Goal: Task Accomplishment & Management: Manage account settings

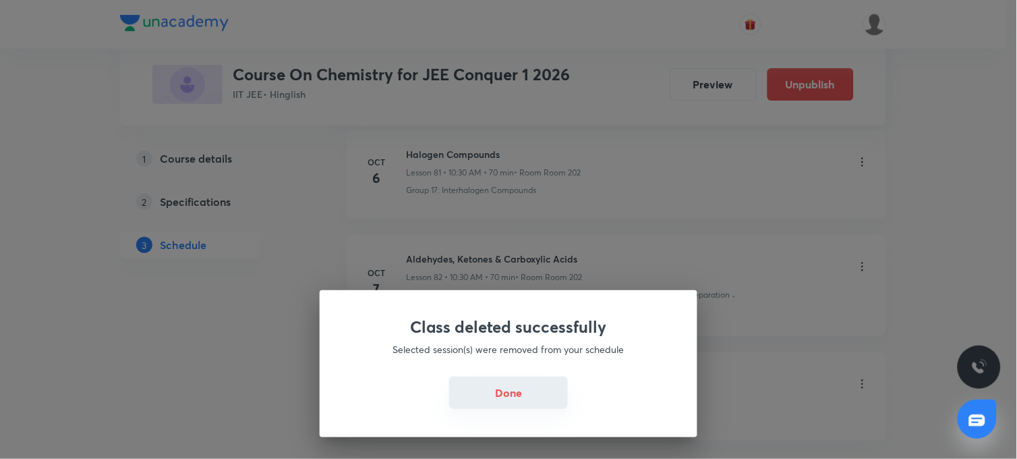
click at [535, 402] on button "Done" at bounding box center [508, 392] width 119 height 32
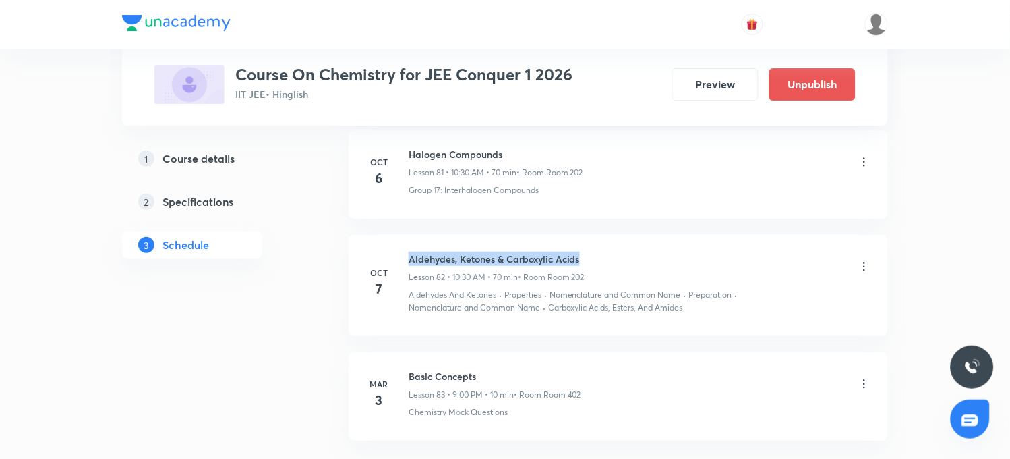
drag, startPoint x: 411, startPoint y: 196, endPoint x: 589, endPoint y: 194, distance: 177.4
click at [589, 252] on div "Aldehydes, Ketones & Carboxylic Acids Lesson 82 • 10:30 AM • 70 min • Room Room…" at bounding box center [640, 268] width 463 height 32
copy h6 "Aldehydes, Ketones & Carboxylic Acids"
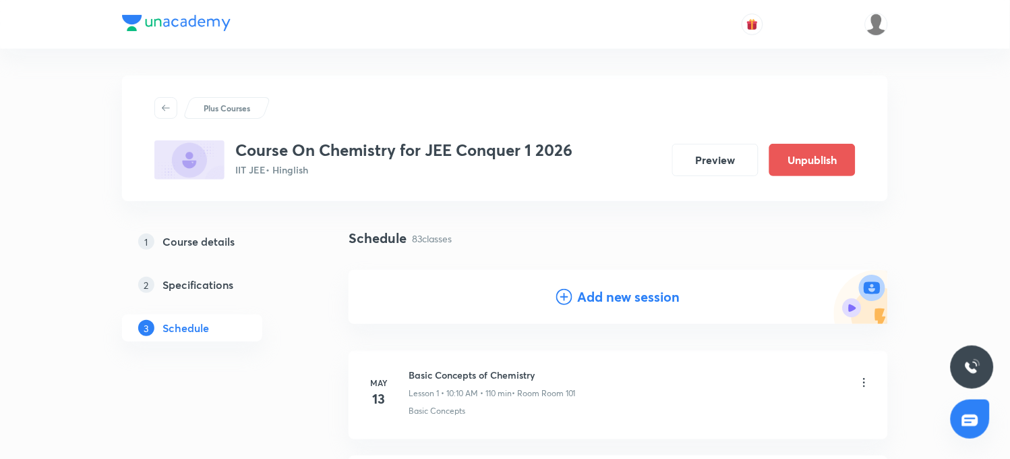
click at [604, 301] on h4 "Add new session" at bounding box center [629, 297] width 103 height 20
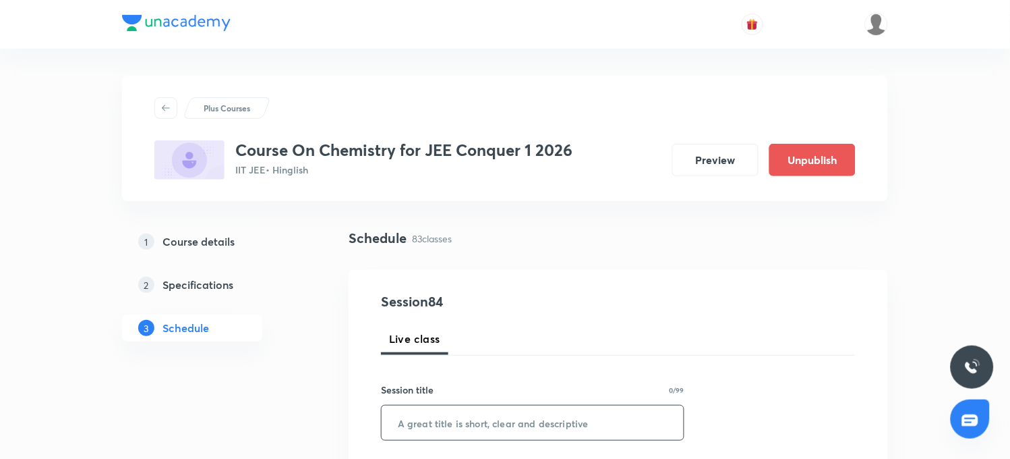
click at [442, 425] on input "text" at bounding box center [533, 422] width 302 height 34
paste input "Aldehydes, Ketones & Carboxylic Acids"
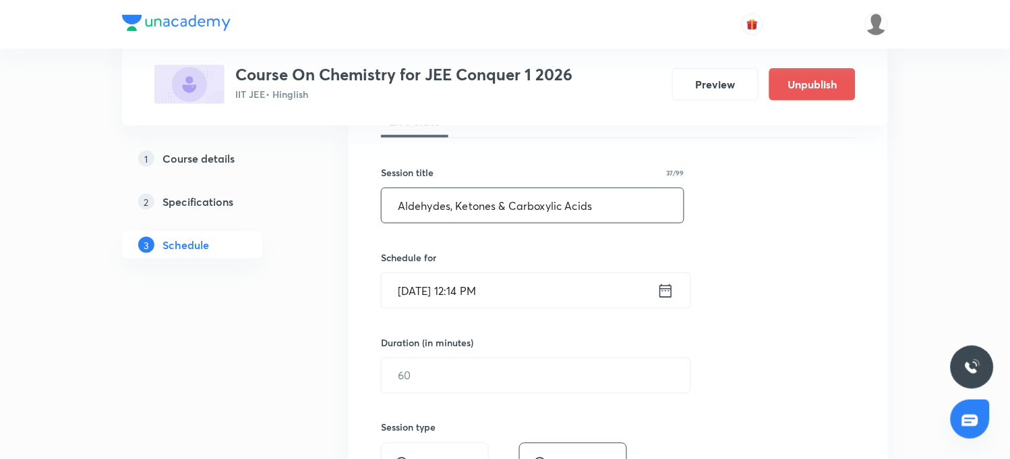
scroll to position [225, 0]
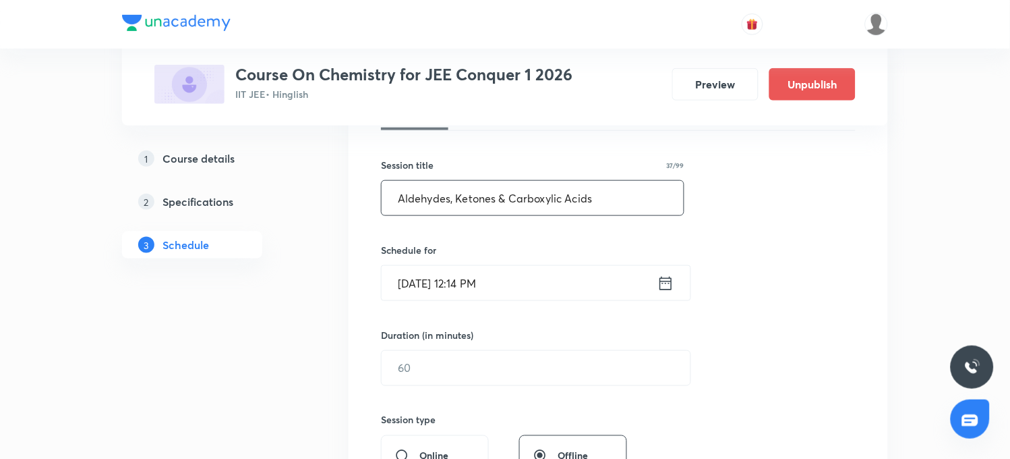
type input "Aldehydes, Ketones & Carboxylic Acids"
click at [424, 286] on input "[DATE] 12:14 PM" at bounding box center [520, 283] width 276 height 34
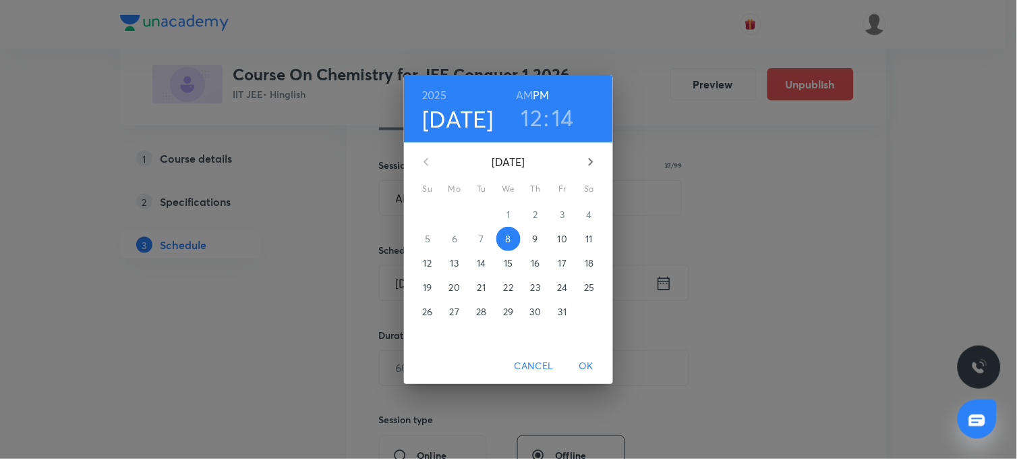
click at [533, 117] on h3 "12" at bounding box center [532, 117] width 22 height 28
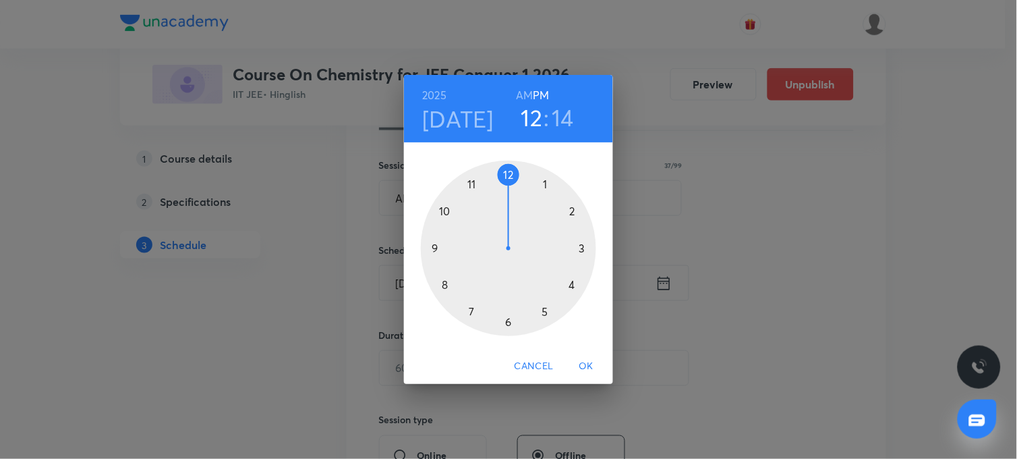
click at [545, 183] on div at bounding box center [508, 248] width 175 height 175
click at [572, 285] on div at bounding box center [508, 248] width 175 height 175
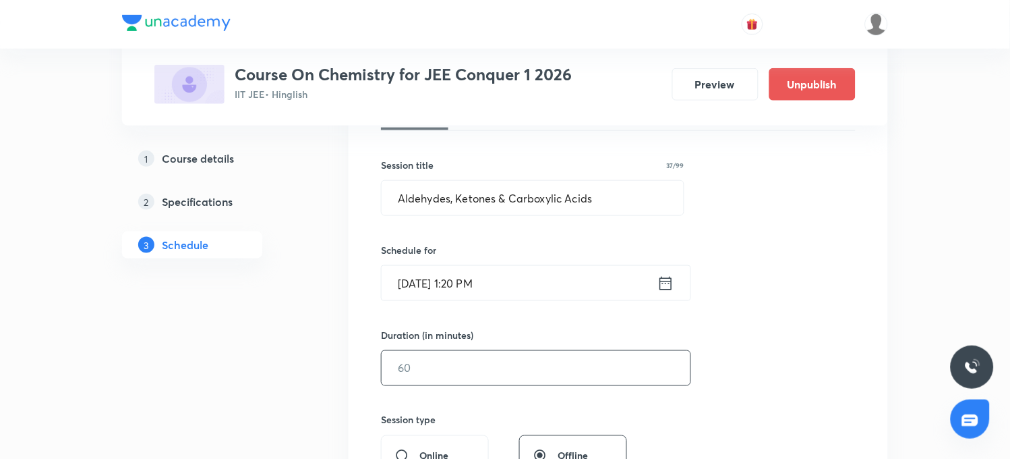
click at [473, 359] on input "text" at bounding box center [536, 368] width 309 height 34
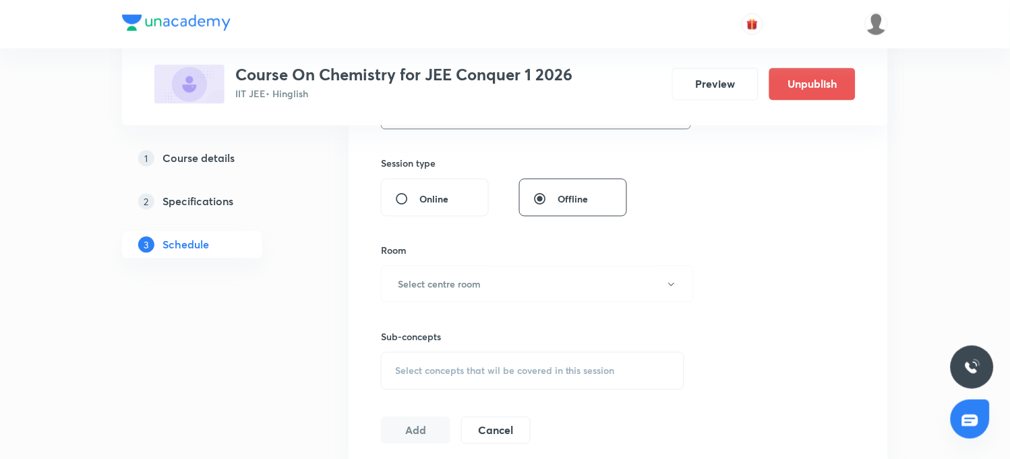
scroll to position [524, 0]
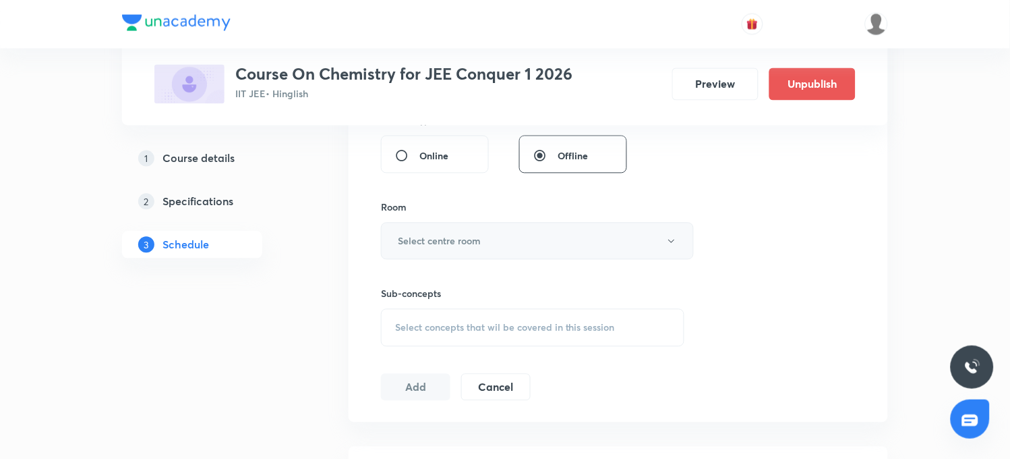
type input "70"
click at [425, 252] on button "Select centre room" at bounding box center [537, 241] width 313 height 37
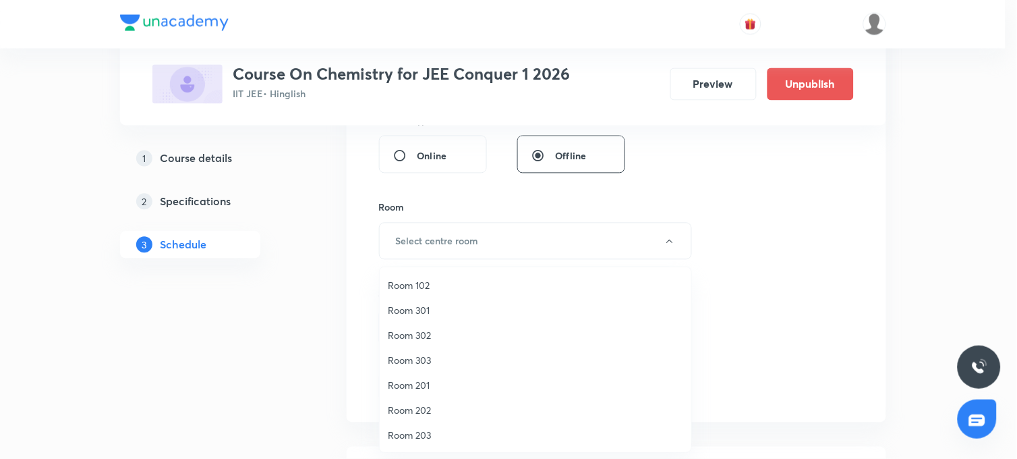
click at [397, 406] on span "Room 202" at bounding box center [535, 410] width 295 height 14
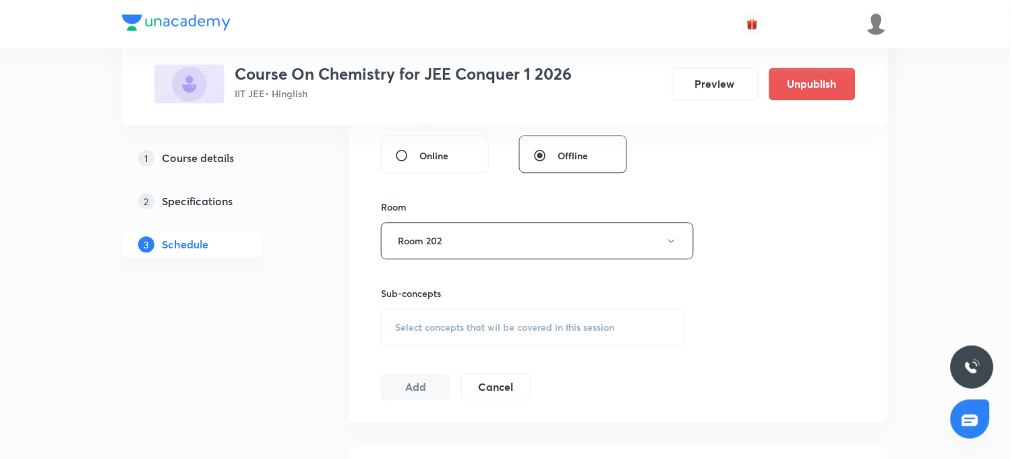
click at [415, 316] on div "Select concepts that wil be covered in this session" at bounding box center [532, 328] width 303 height 38
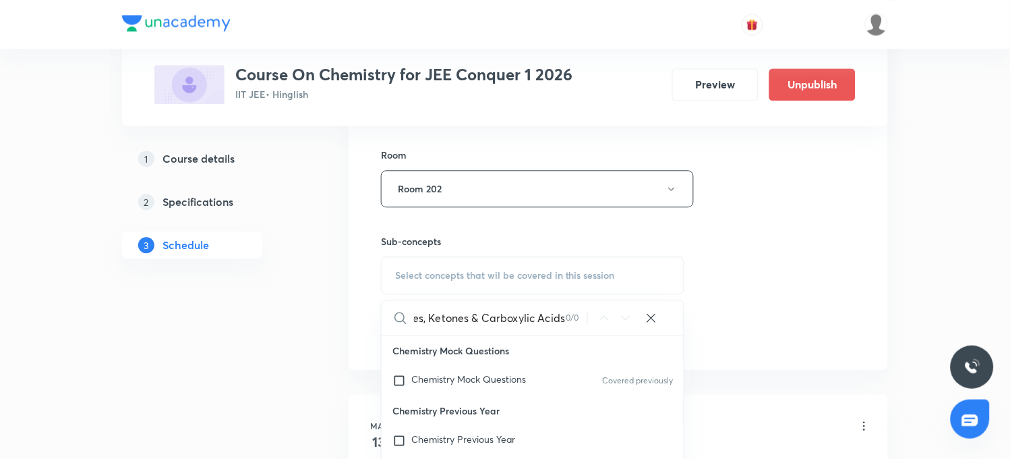
scroll to position [599, 0]
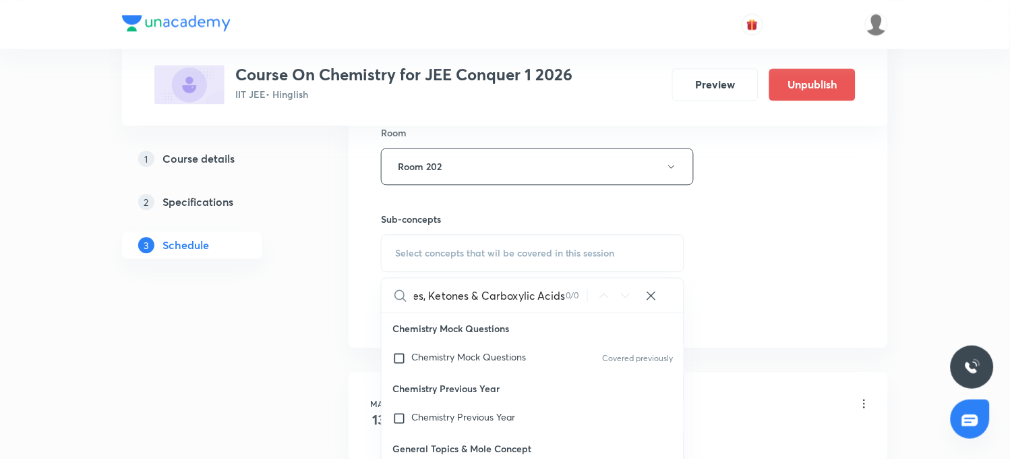
drag, startPoint x: 470, startPoint y: 299, endPoint x: 578, endPoint y: 297, distance: 107.9
click at [578, 297] on div "Aldehydes, Ketones & Carboxylic Acids 0 / 0 ​" at bounding box center [533, 295] width 302 height 34
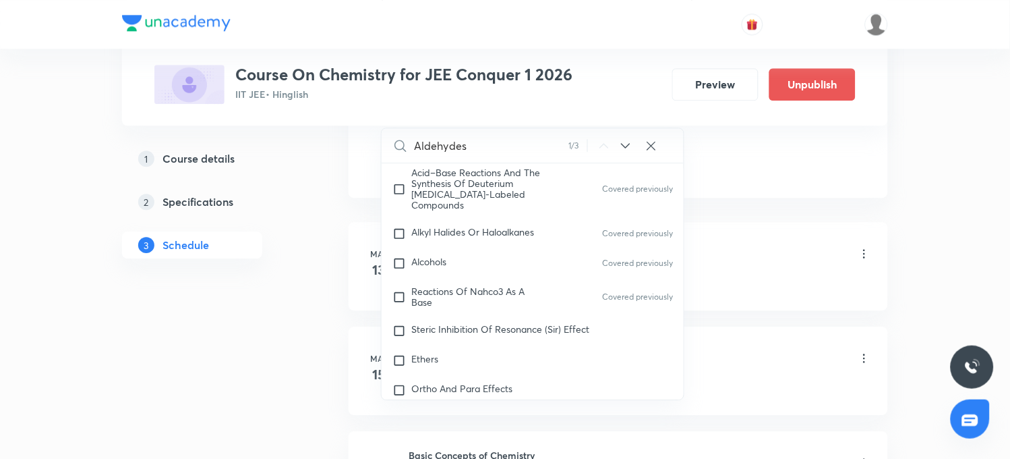
scroll to position [749, 0]
type input "Aldehydes"
click at [442, 440] on mark "Aldehydes" at bounding box center [433, 446] width 45 height 13
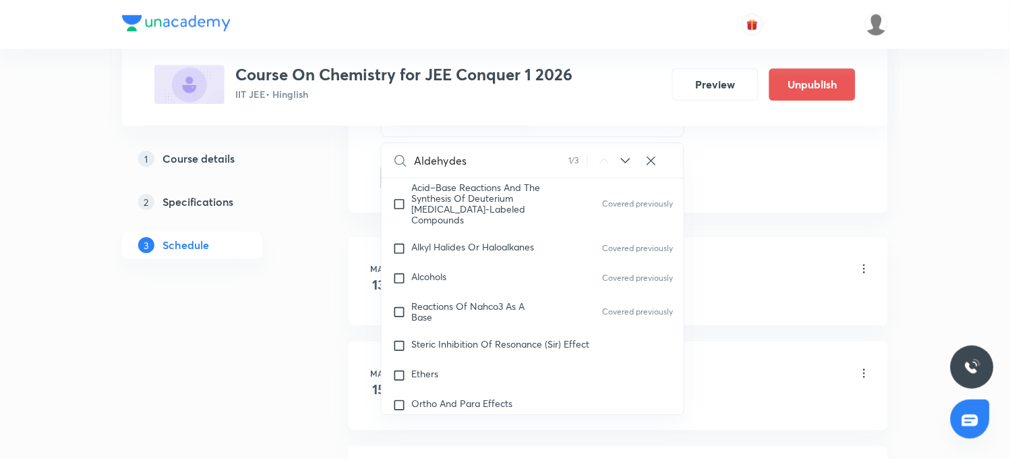
click at [623, 162] on icon at bounding box center [626, 160] width 16 height 16
checkbox input "true"
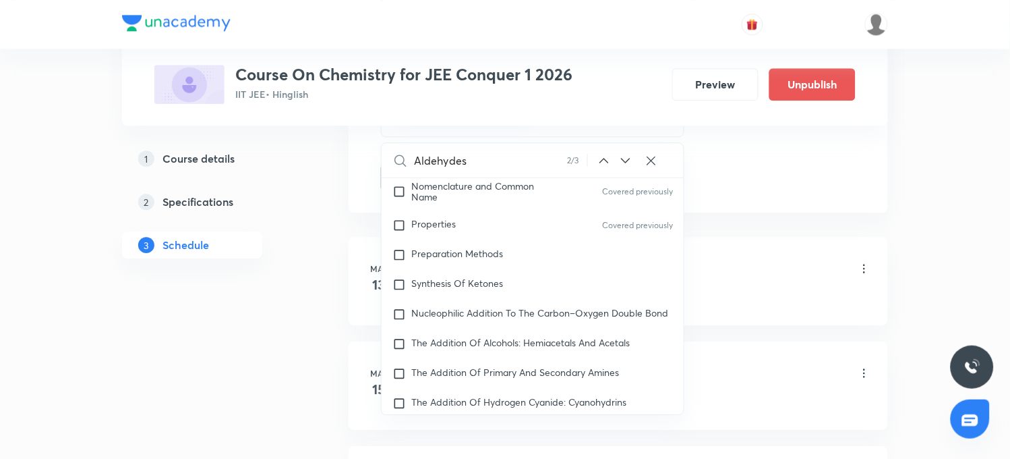
scroll to position [30813, 0]
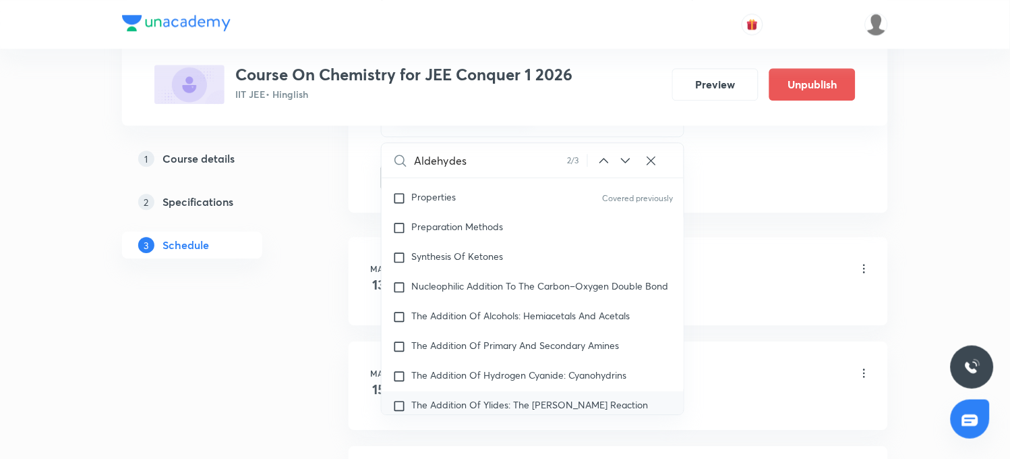
click at [395, 429] on input "checkbox" at bounding box center [402, 435] width 19 height 13
checkbox input "true"
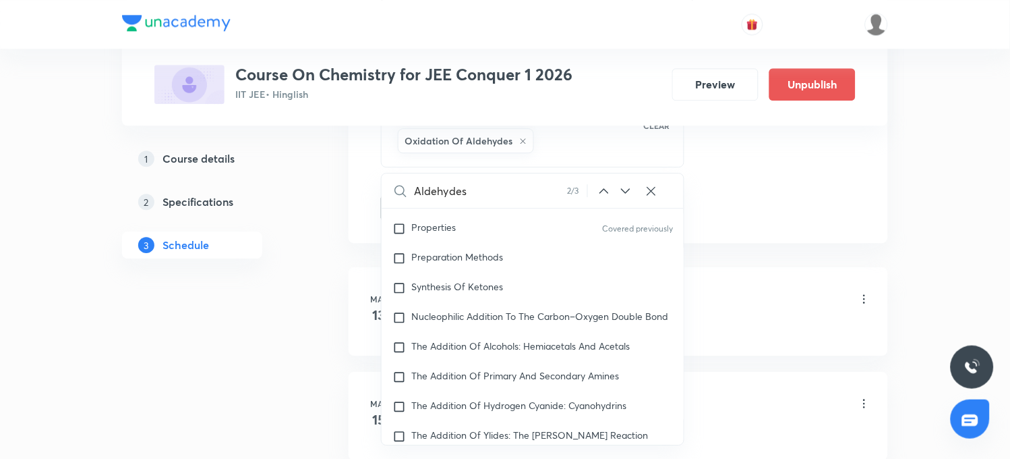
click at [624, 191] on icon at bounding box center [626, 191] width 16 height 16
checkbox input "true"
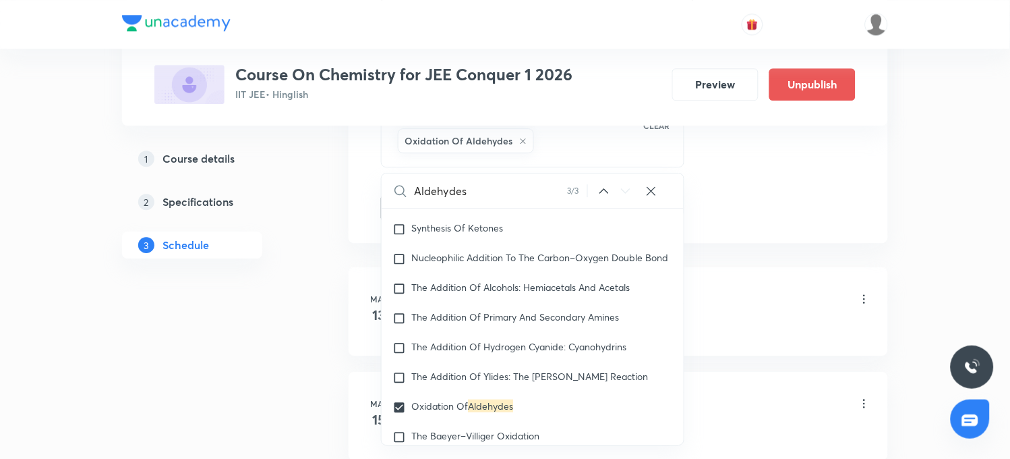
click at [398, 458] on input "checkbox" at bounding box center [402, 466] width 19 height 13
checkbox input "true"
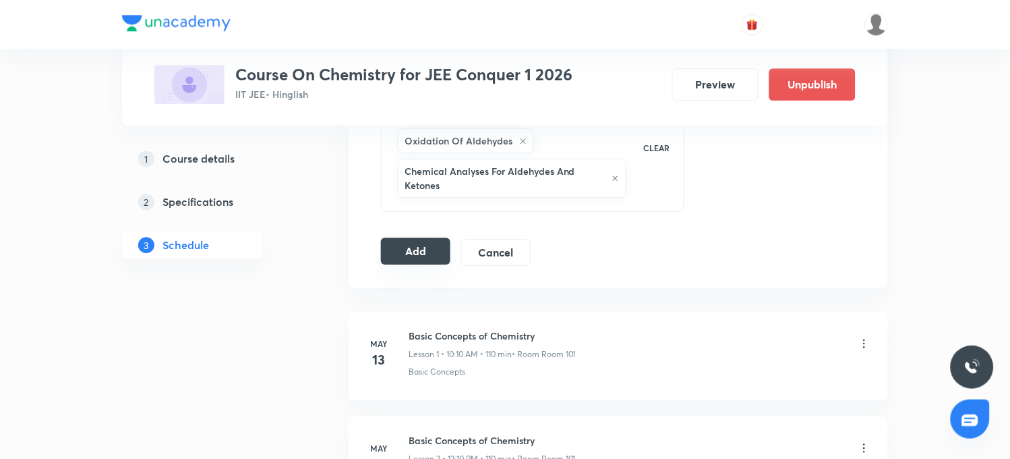
click at [415, 253] on button "Add" at bounding box center [415, 250] width 69 height 27
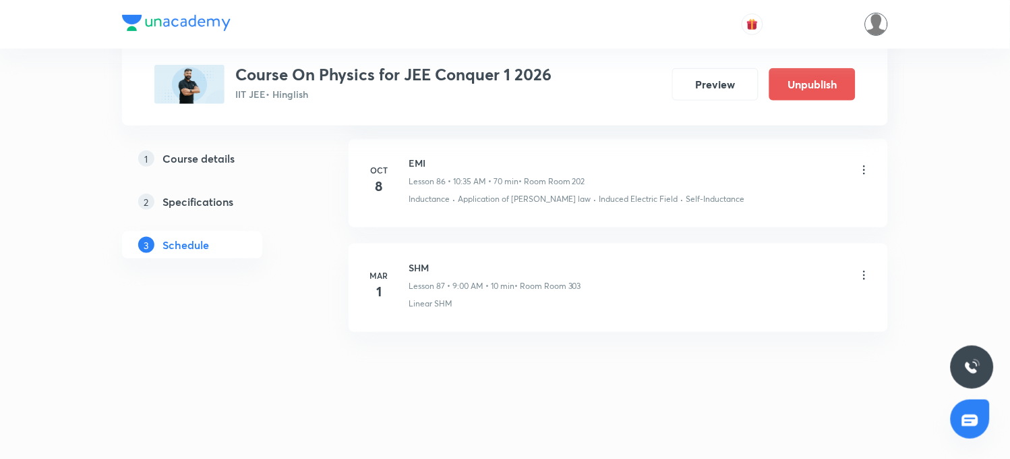
click at [872, 22] on img at bounding box center [876, 24] width 23 height 23
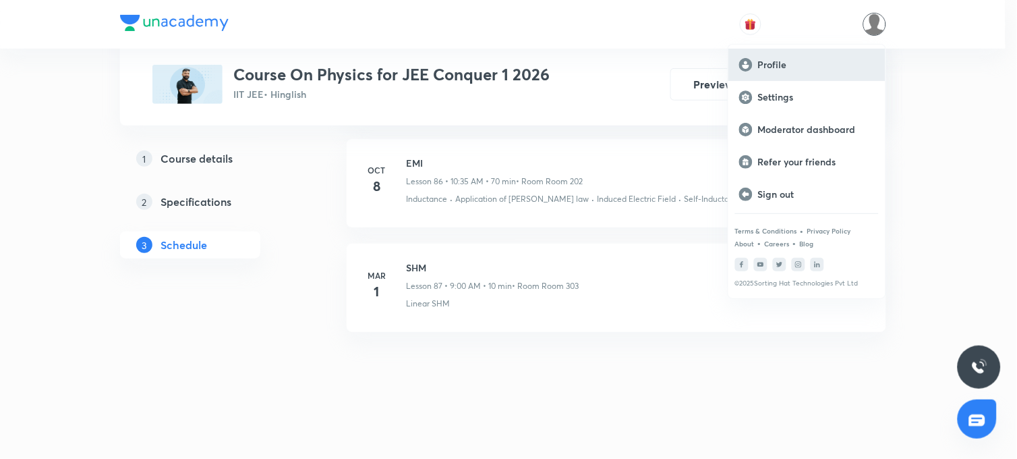
click at [754, 65] on div "Profile" at bounding box center [806, 65] width 157 height 32
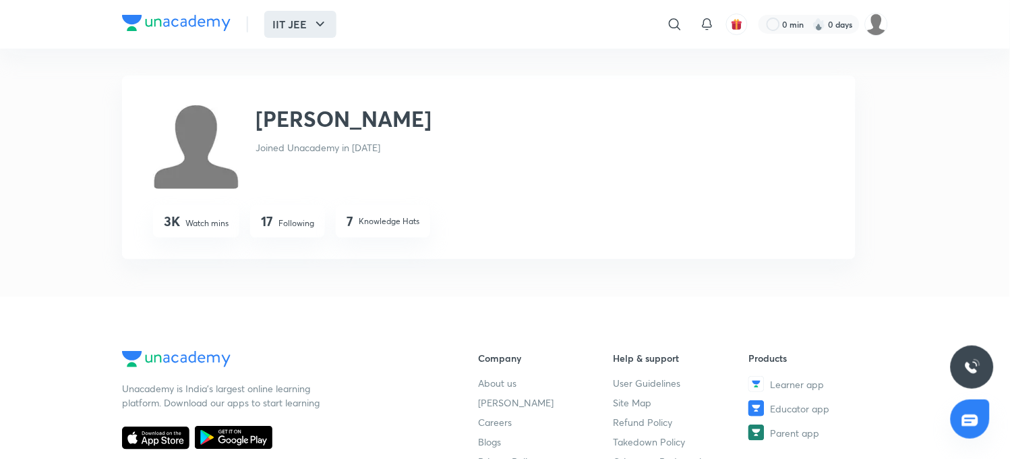
click at [300, 24] on button "IIT JEE" at bounding box center [300, 24] width 72 height 27
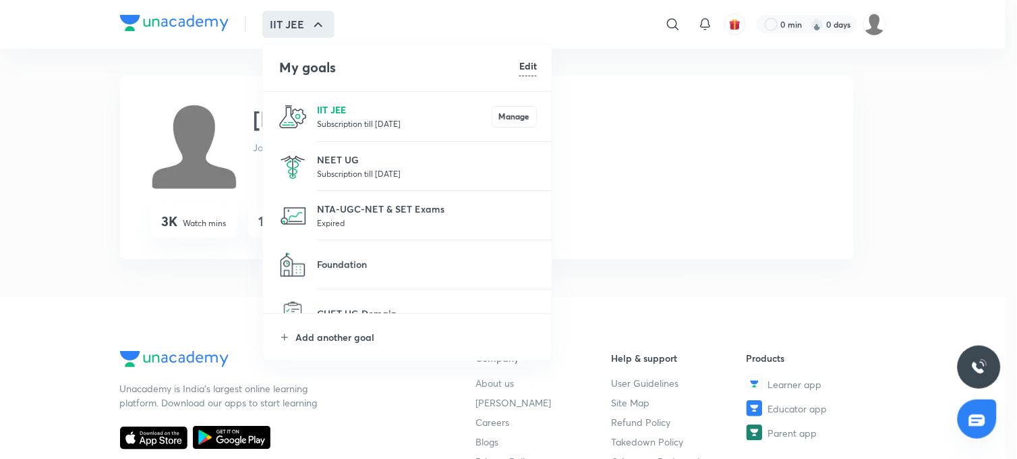
click at [358, 109] on p "IIT JEE" at bounding box center [404, 110] width 175 height 14
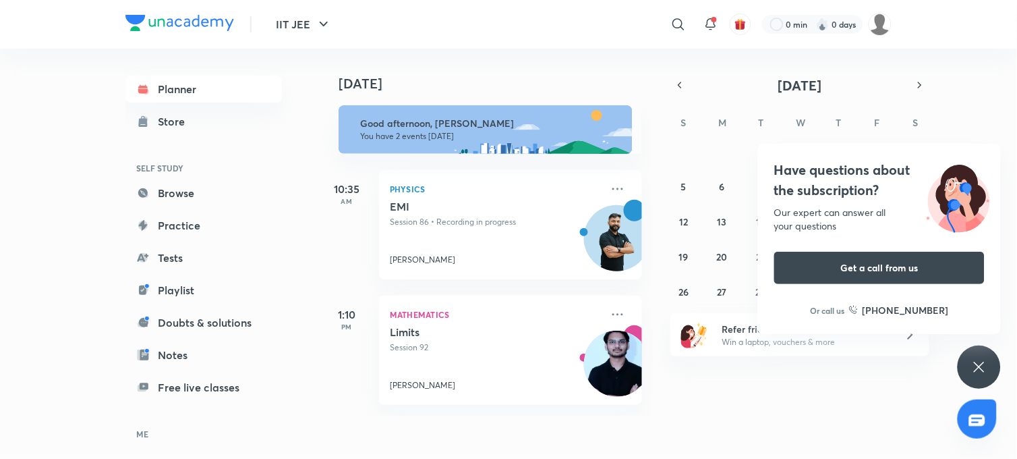
click at [979, 368] on icon at bounding box center [979, 366] width 10 height 10
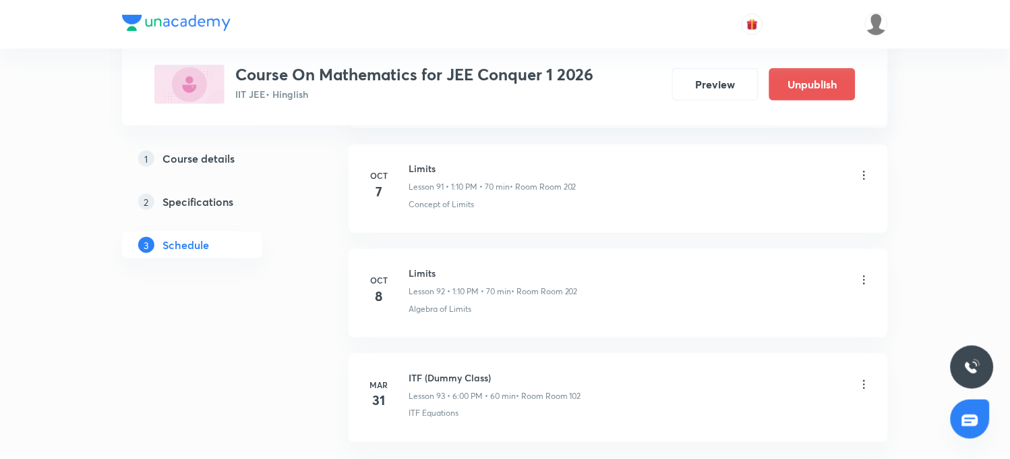
scroll to position [10374, 0]
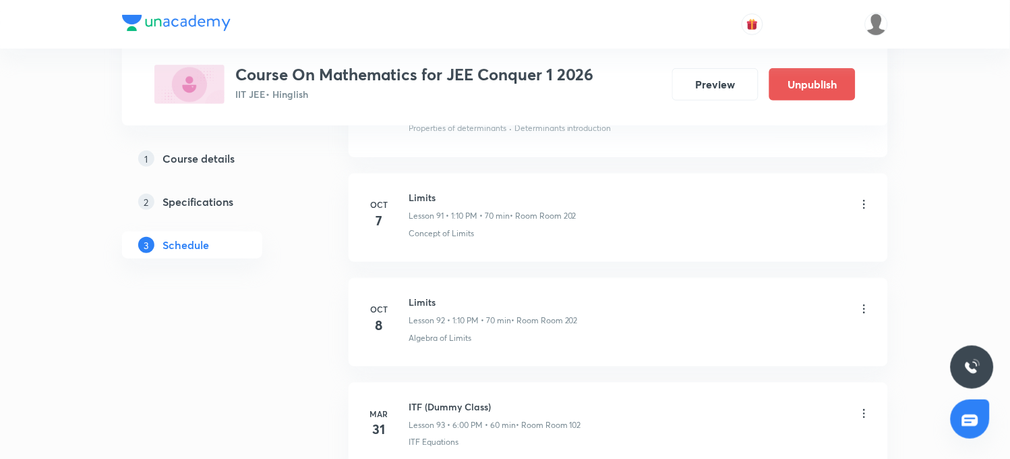
click at [867, 316] on icon at bounding box center [864, 308] width 13 height 13
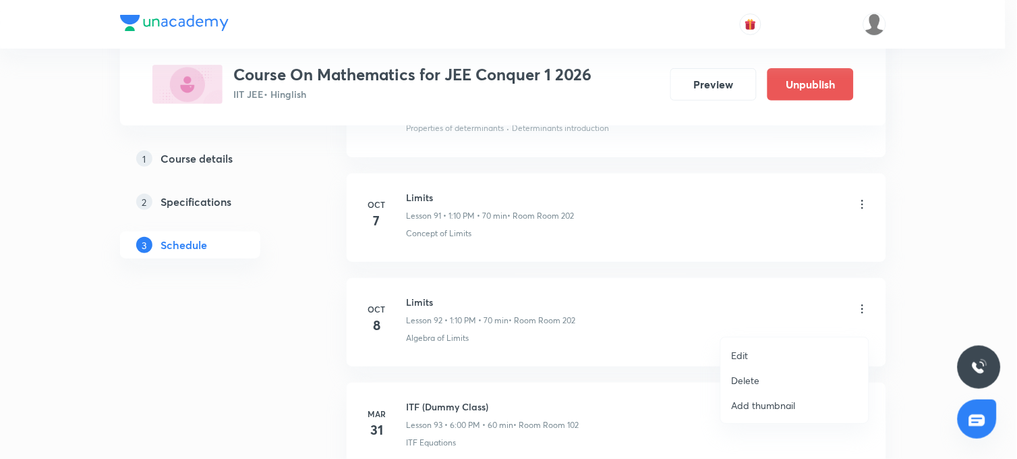
click at [745, 359] on p "Edit" at bounding box center [740, 355] width 17 height 14
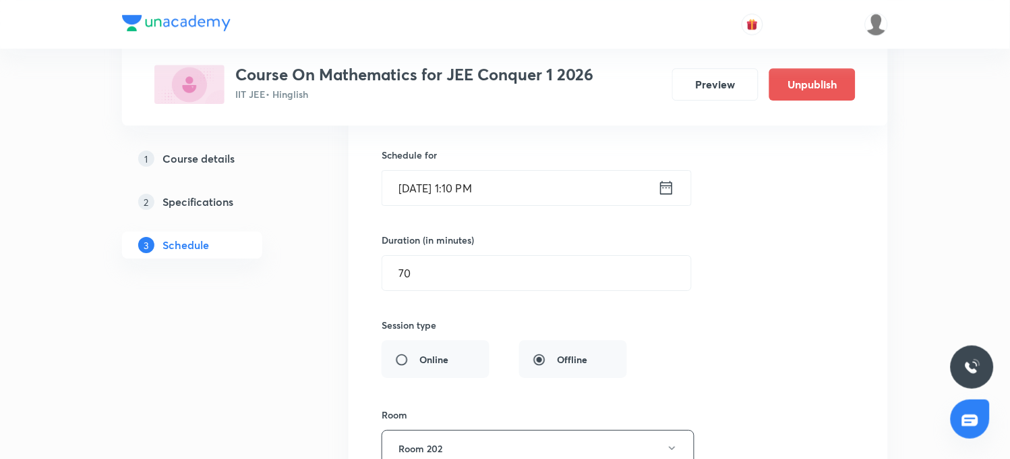
scroll to position [9924, 0]
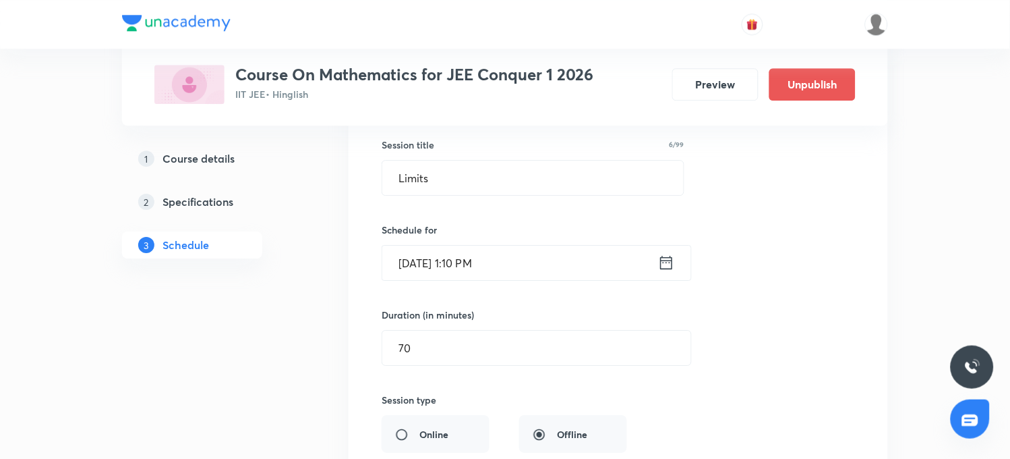
click at [463, 275] on input "Oct 8, 2025, 1:10 PM" at bounding box center [520, 262] width 276 height 34
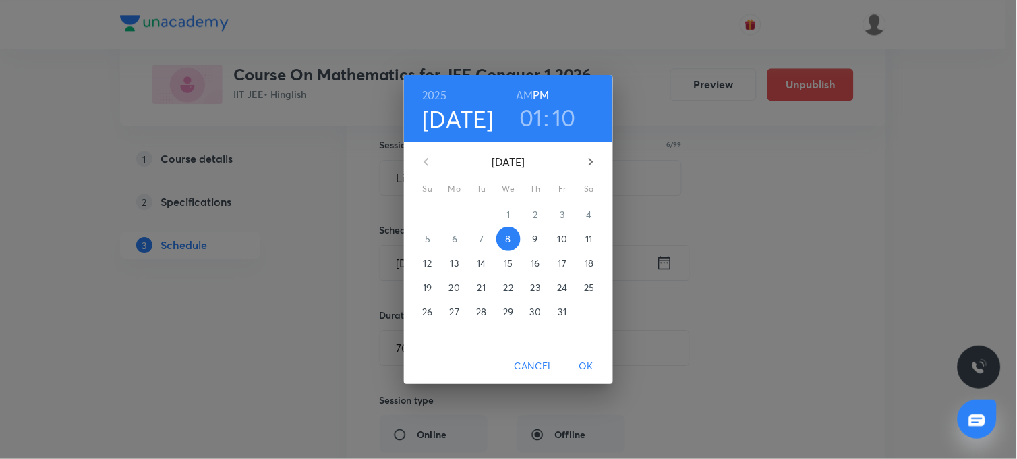
click at [542, 116] on h3 "01" at bounding box center [531, 117] width 24 height 28
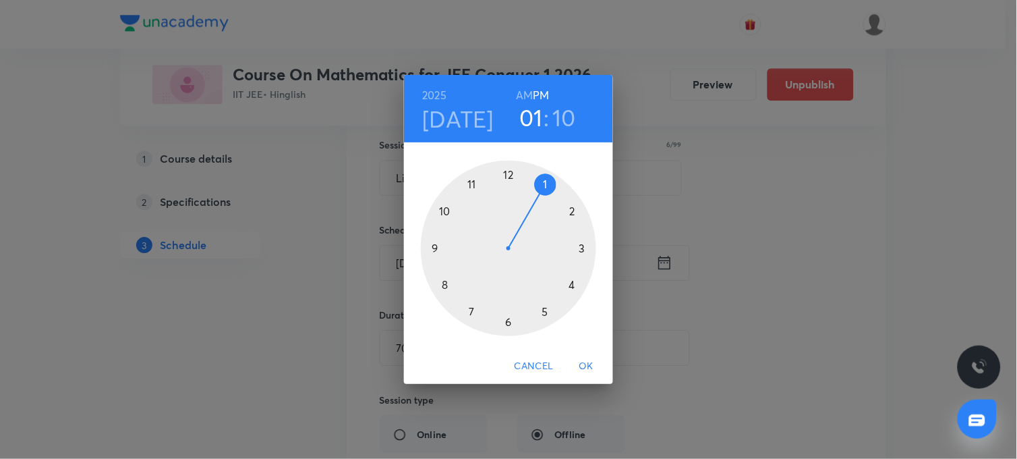
click at [508, 174] on div at bounding box center [508, 248] width 175 height 175
click at [587, 248] on div at bounding box center [508, 248] width 175 height 175
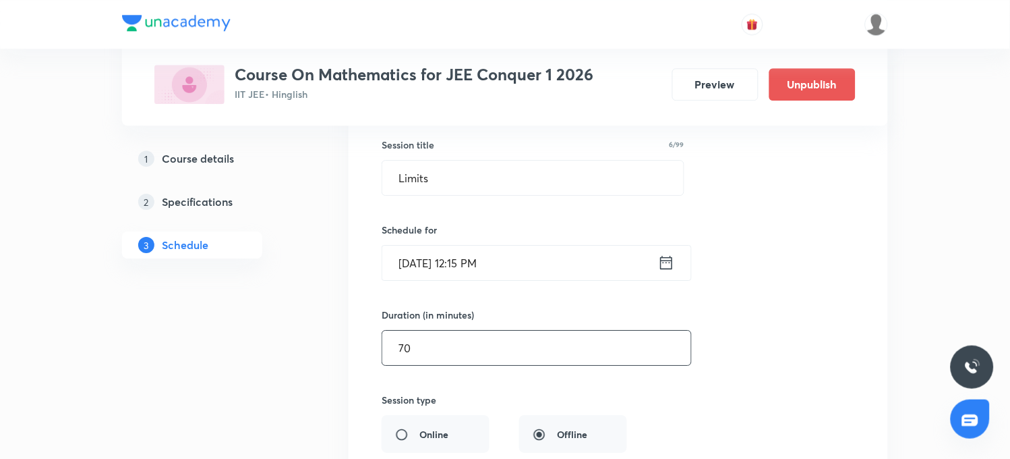
scroll to position [9999, 0]
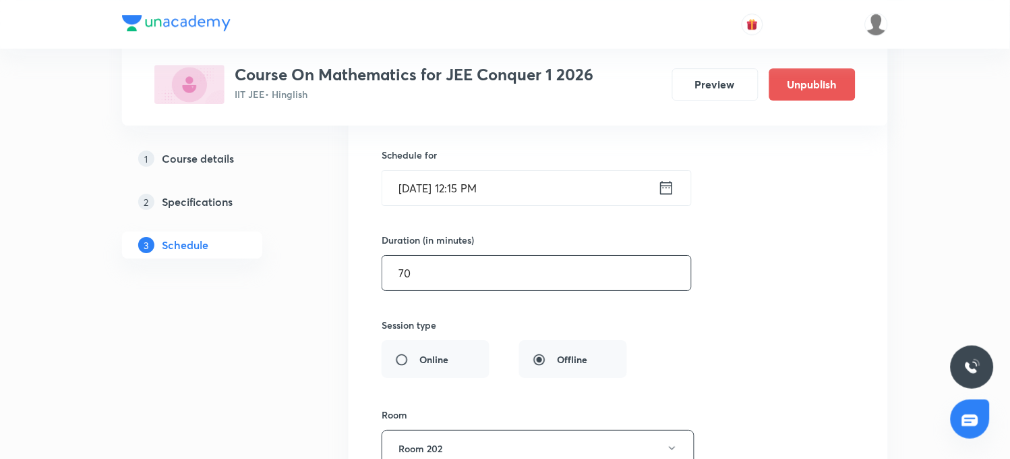
click at [405, 287] on input "70" at bounding box center [536, 273] width 309 height 34
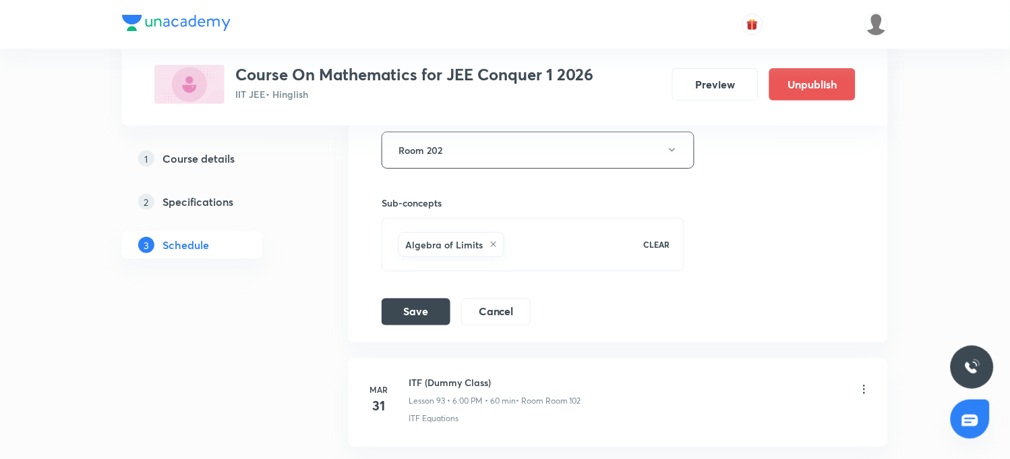
scroll to position [10299, 0]
type input "60"
click at [416, 322] on button "Save" at bounding box center [416, 308] width 69 height 27
